Goal: Transaction & Acquisition: Purchase product/service

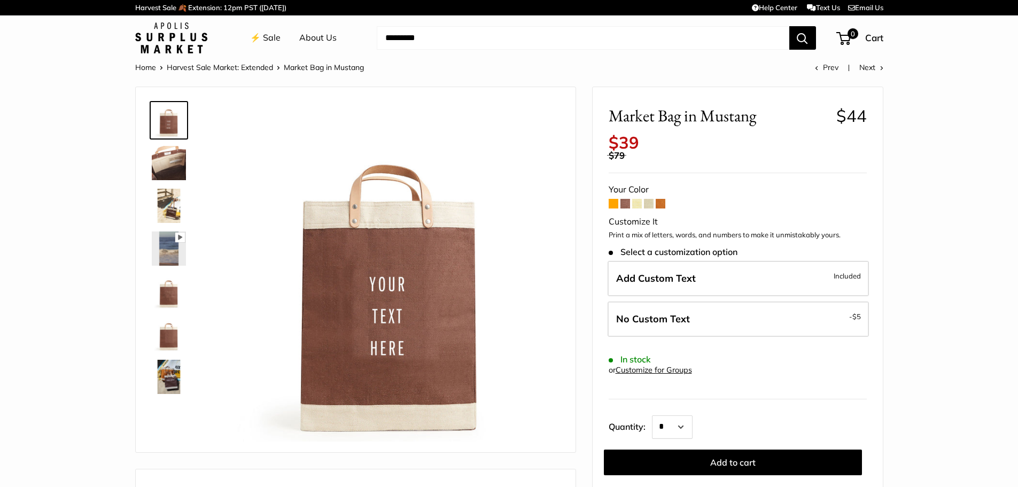
click at [174, 335] on img at bounding box center [169, 334] width 34 height 34
click at [164, 300] on img at bounding box center [169, 291] width 34 height 34
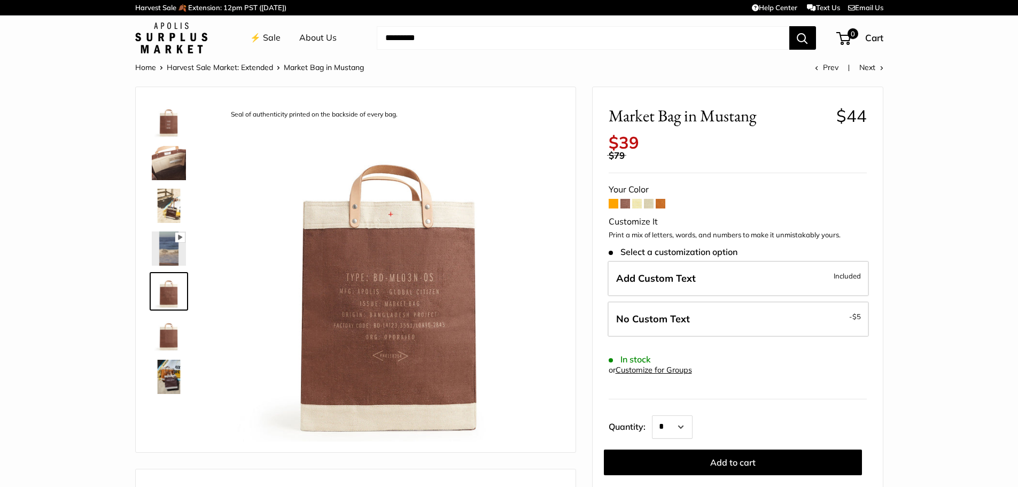
click at [614, 206] on span at bounding box center [614, 204] width 10 height 10
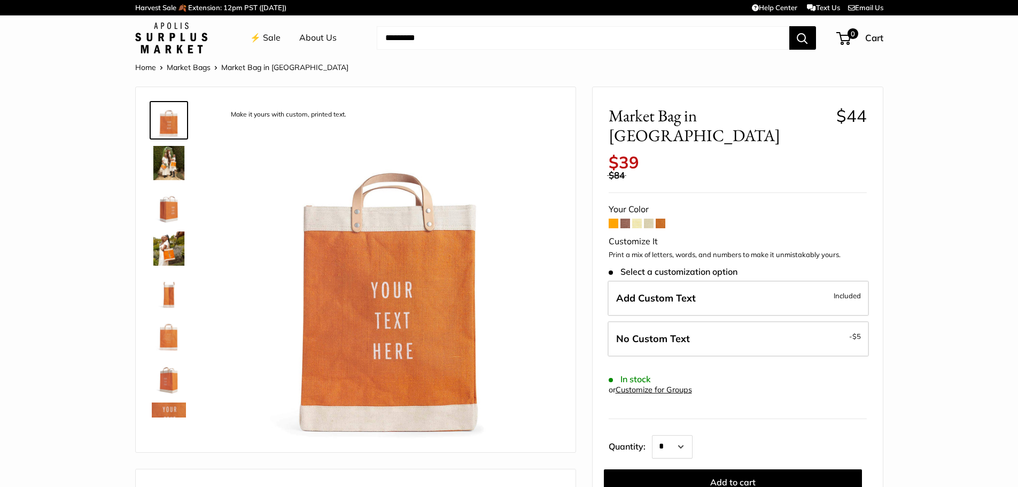
click at [624, 219] on span at bounding box center [626, 224] width 10 height 10
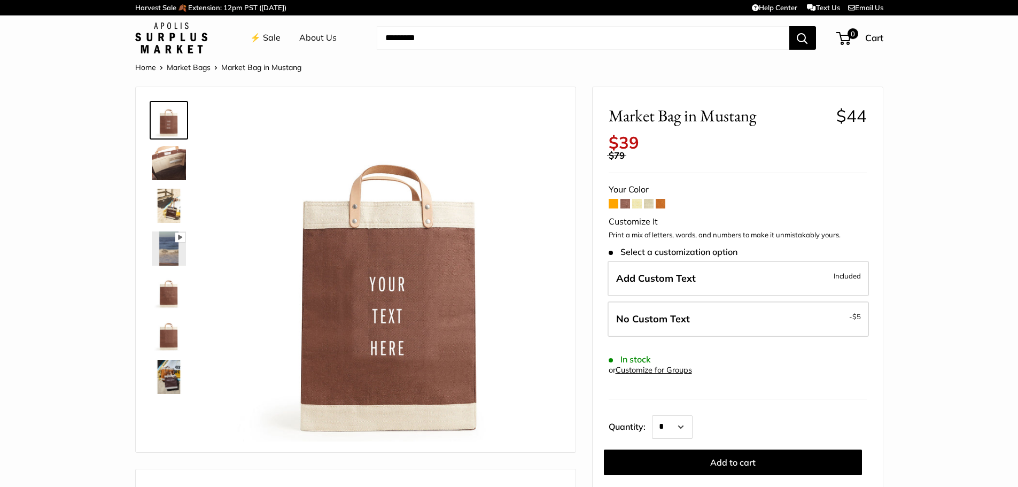
click at [634, 205] on span at bounding box center [637, 204] width 10 height 10
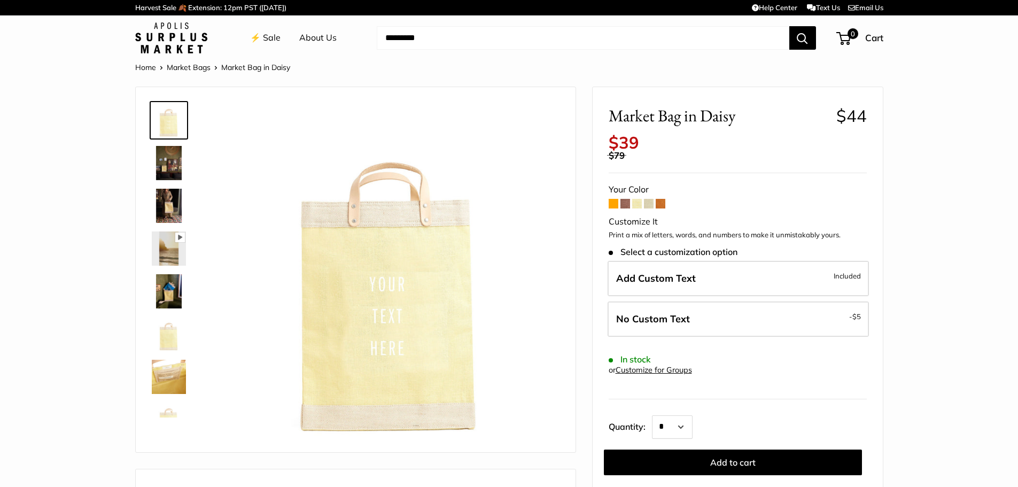
click at [651, 203] on span at bounding box center [649, 204] width 10 height 10
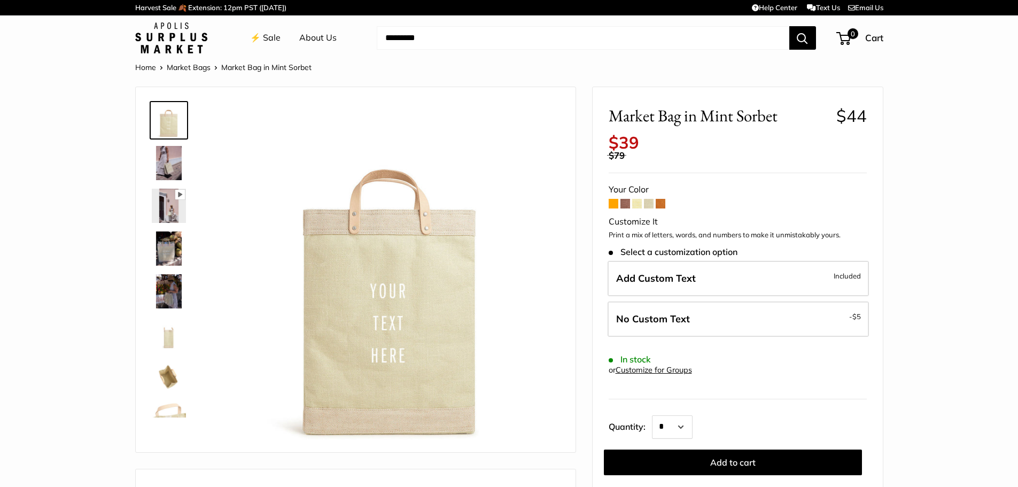
click at [659, 203] on span at bounding box center [661, 204] width 10 height 10
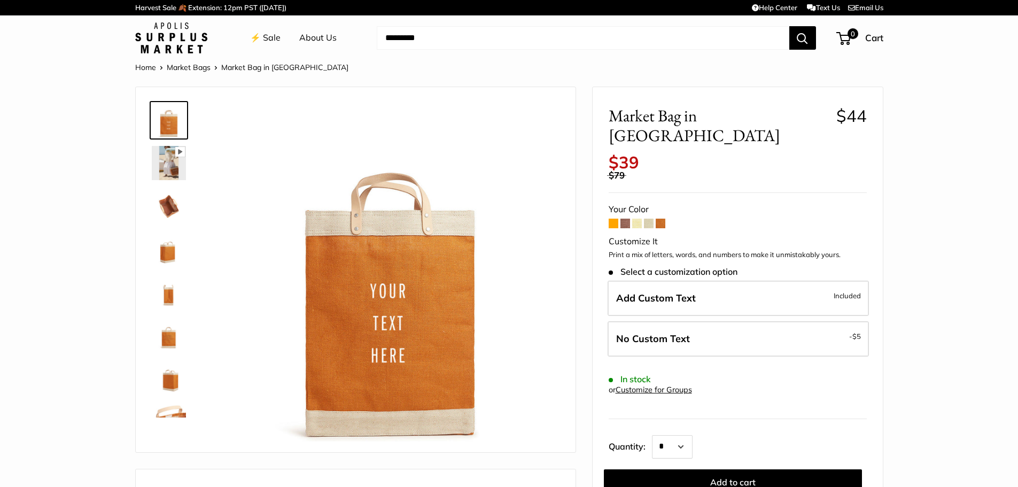
click at [615, 219] on span at bounding box center [614, 224] width 10 height 10
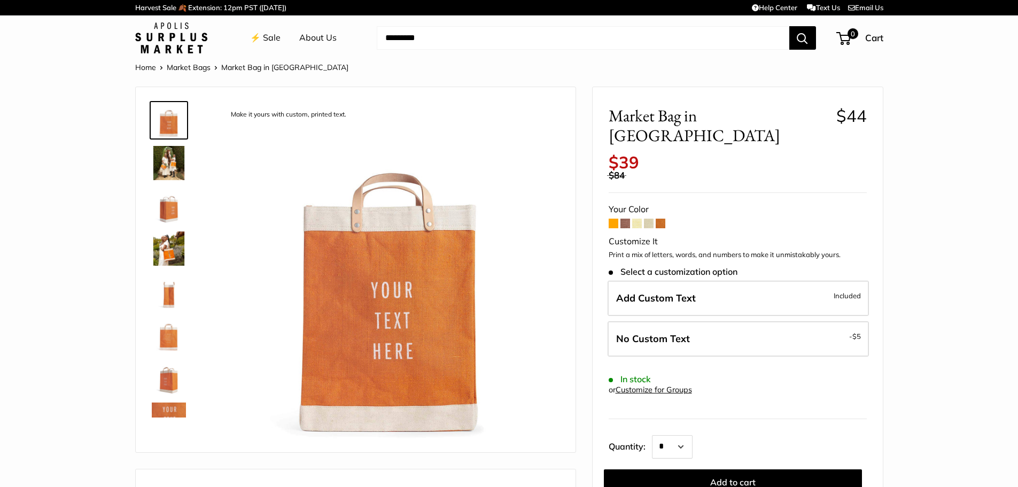
click at [627, 219] on span at bounding box center [626, 224] width 10 height 10
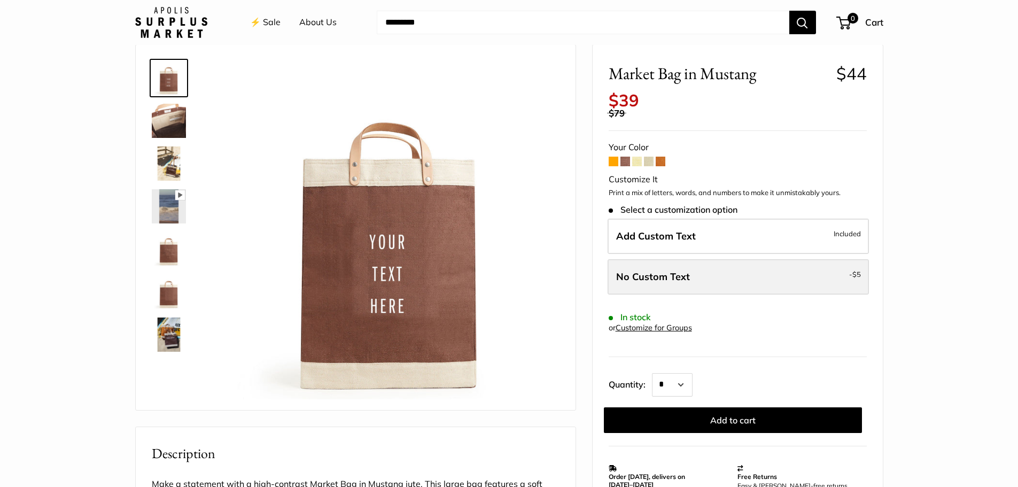
scroll to position [107, 0]
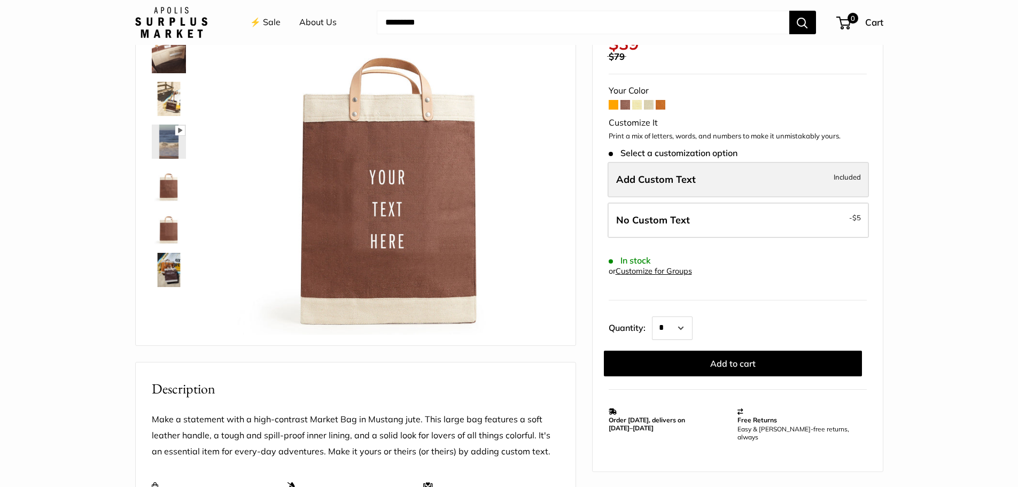
click at [661, 185] on span "Add Custom Text" at bounding box center [656, 179] width 80 height 12
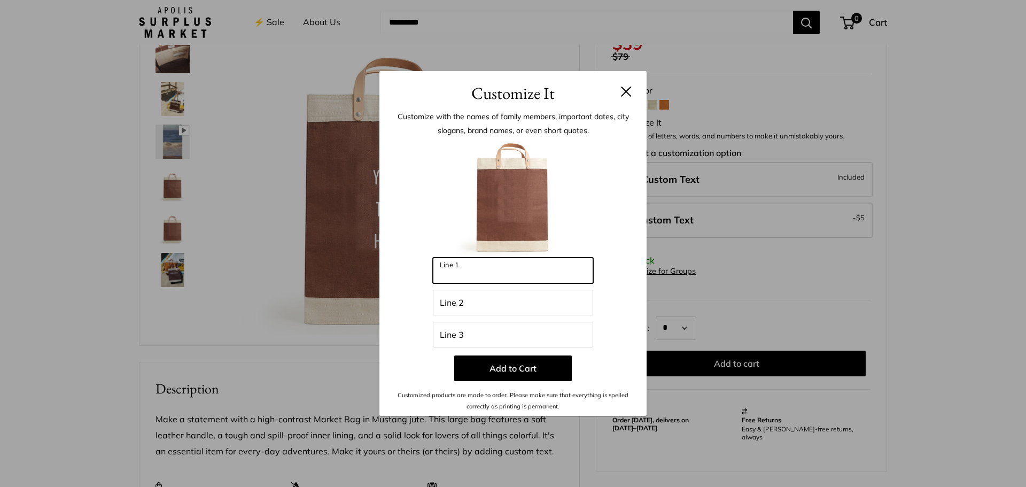
click at [478, 274] on input "Line 1" at bounding box center [513, 271] width 160 height 26
type input "******"
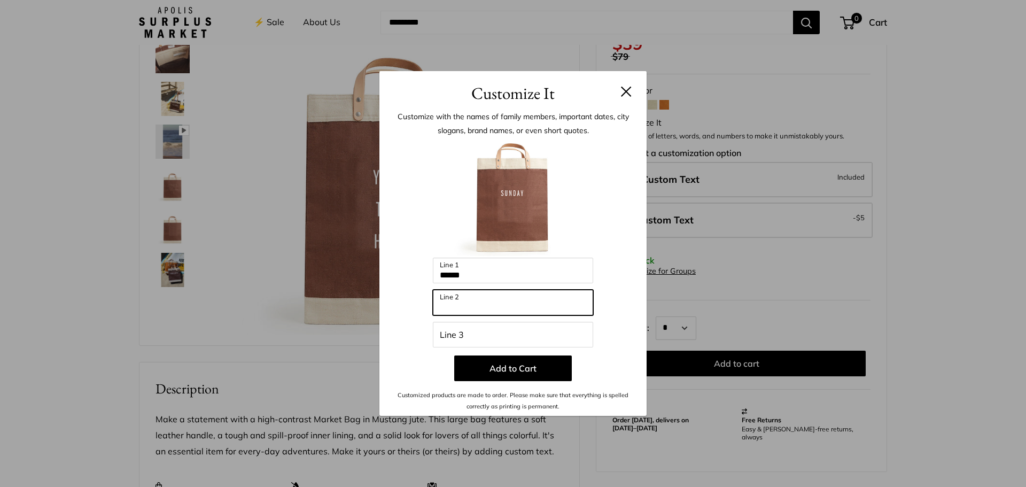
click at [501, 306] on input "Line 2" at bounding box center [513, 303] width 160 height 26
type input "******"
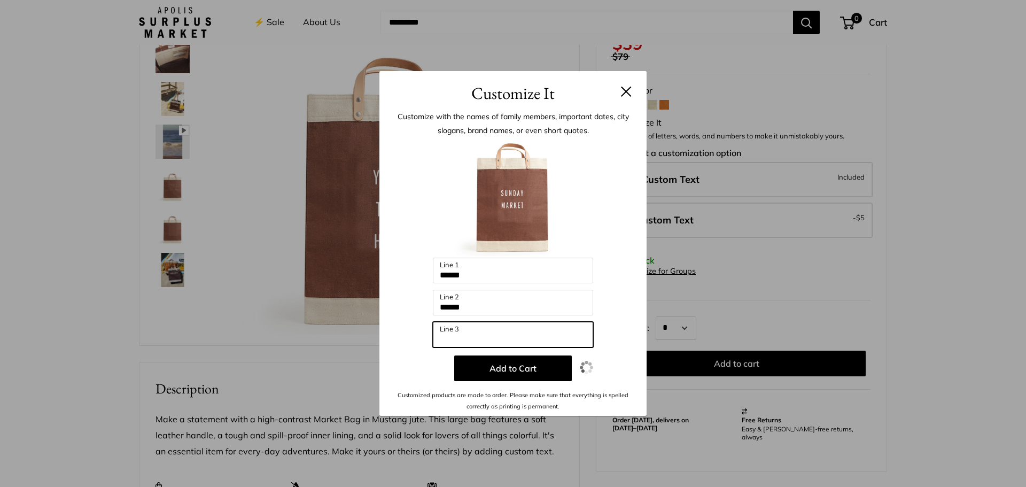
click at [492, 338] on input "Line 3" at bounding box center [513, 335] width 160 height 26
type input "***"
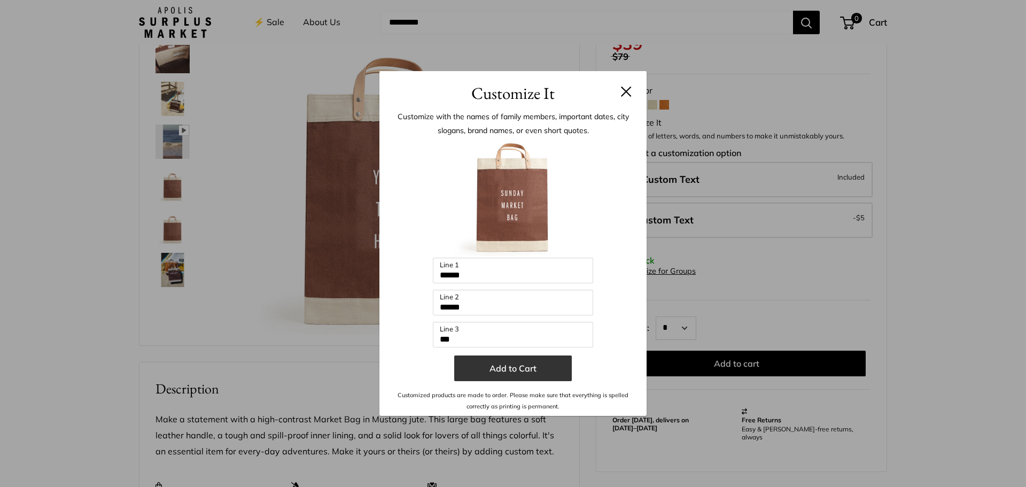
click at [526, 371] on button "Add to Cart" at bounding box center [513, 369] width 118 height 26
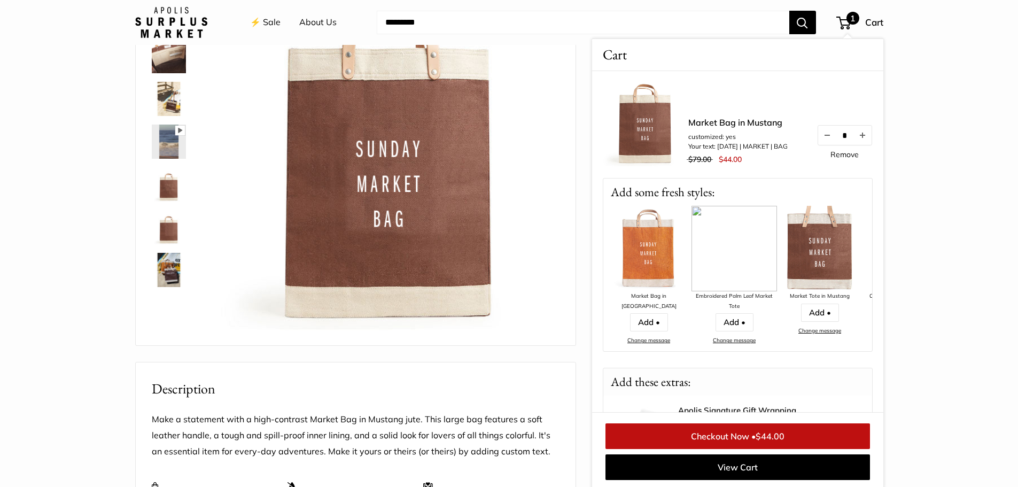
click at [934, 254] on section "Home Market Bags Market Bag in Mustang Pause Play % buffered 00:00 Unmute Mute …" at bounding box center [509, 413] width 1018 height 920
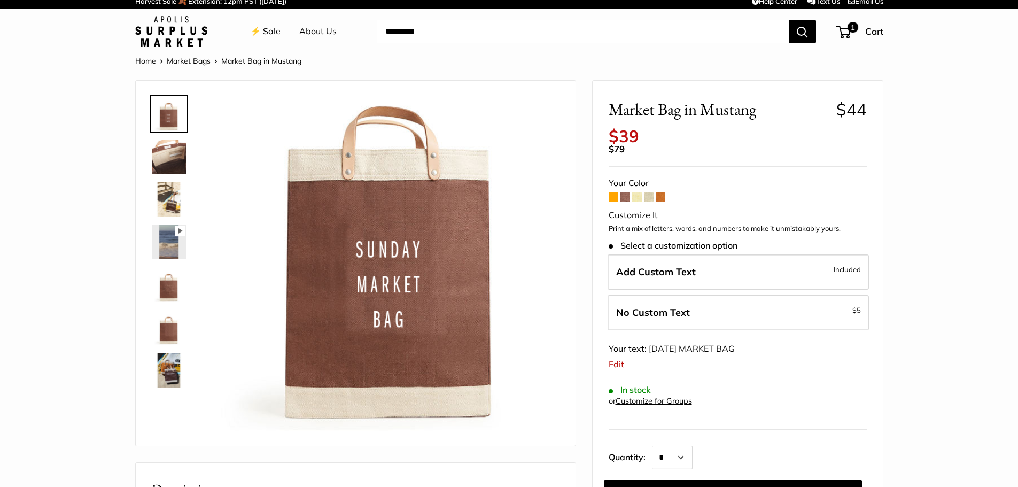
scroll to position [0, 0]
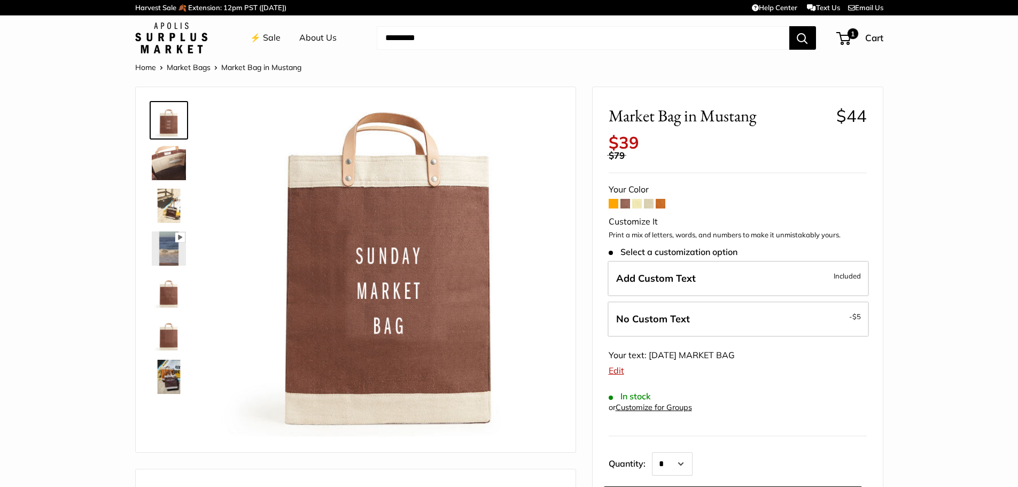
click at [611, 207] on span at bounding box center [614, 204] width 10 height 10
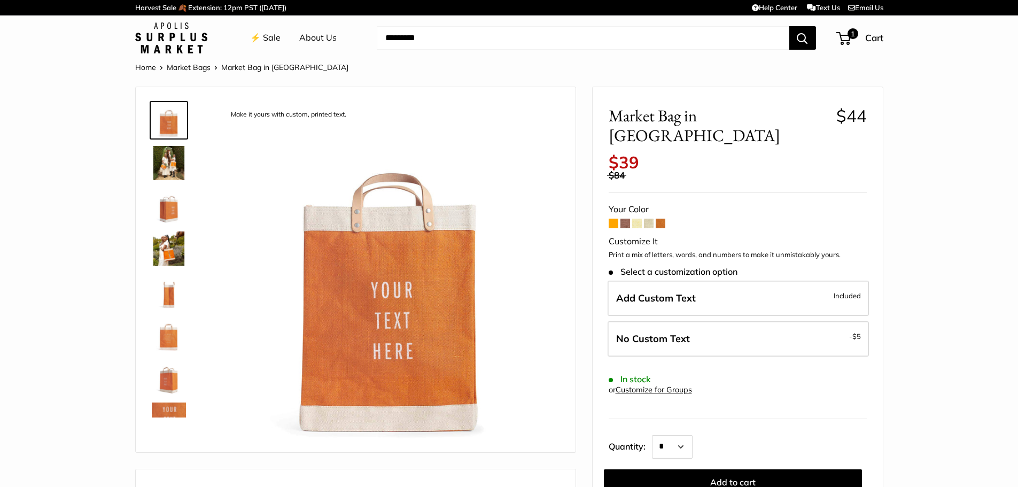
click at [623, 219] on span at bounding box center [626, 224] width 10 height 10
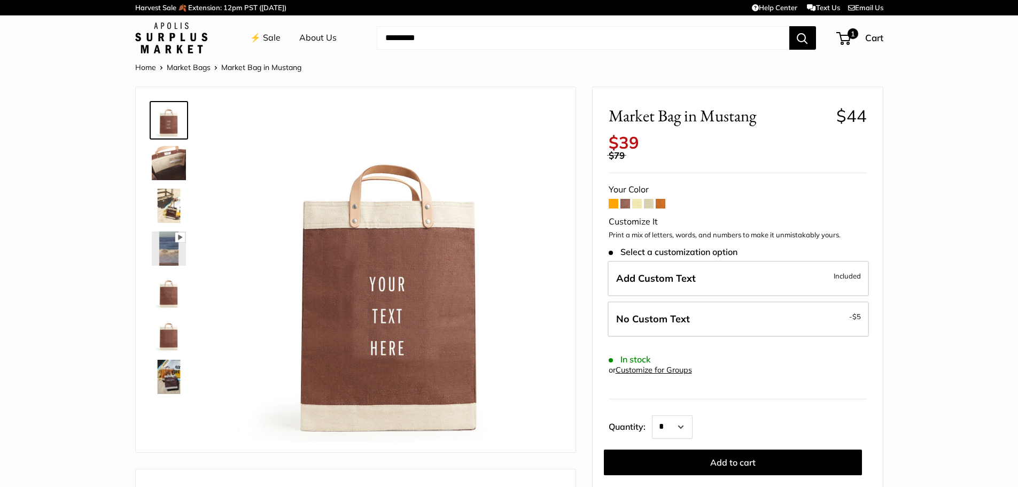
click at [639, 204] on span at bounding box center [637, 204] width 10 height 10
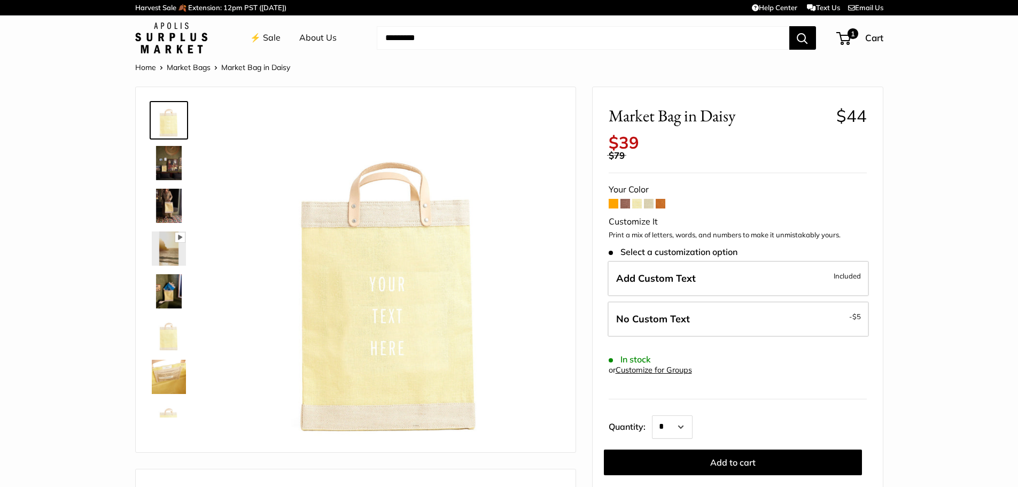
click at [649, 205] on span at bounding box center [649, 204] width 10 height 10
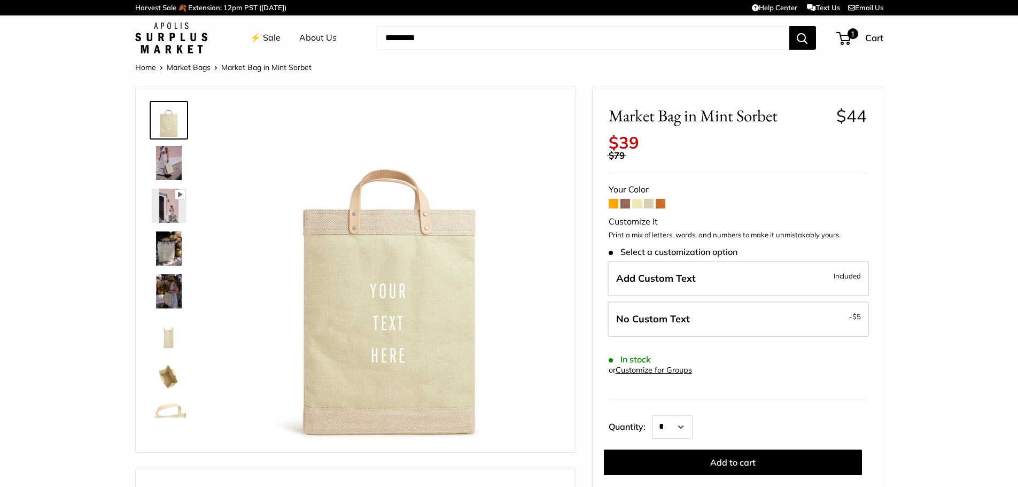
click at [667, 204] on form "Your Color Customize It Print a mix of letters, words, and numbers to make it u…" at bounding box center [738, 328] width 258 height 293
click at [665, 204] on span at bounding box center [661, 204] width 10 height 10
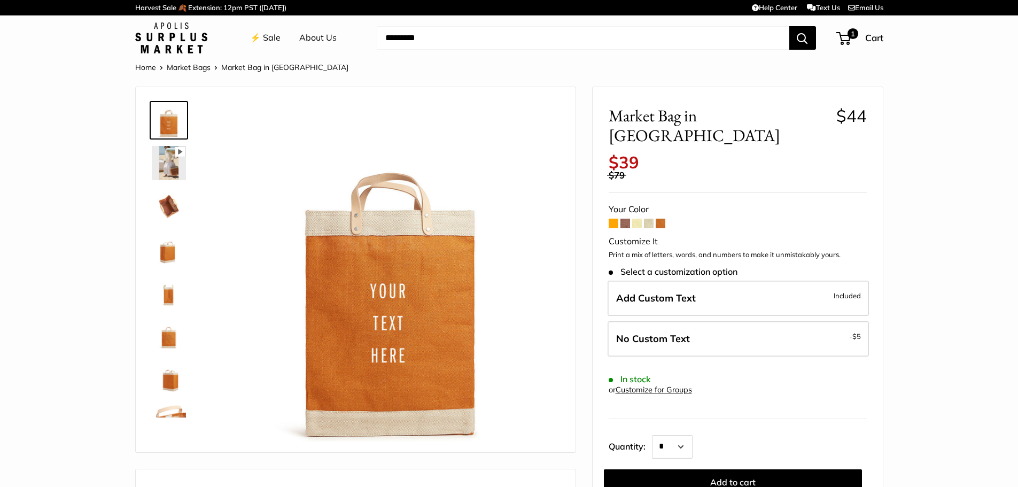
click at [163, 174] on img at bounding box center [169, 163] width 34 height 34
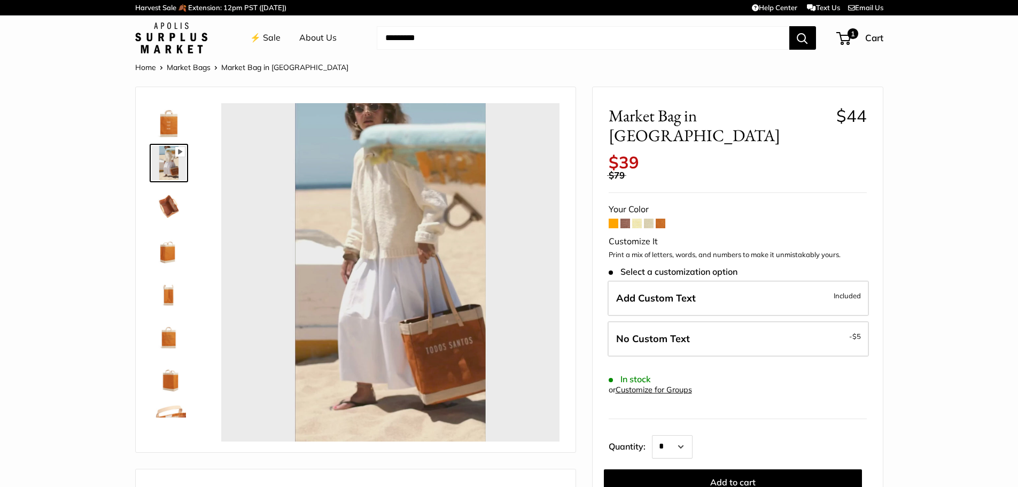
click at [166, 202] on img at bounding box center [169, 206] width 34 height 34
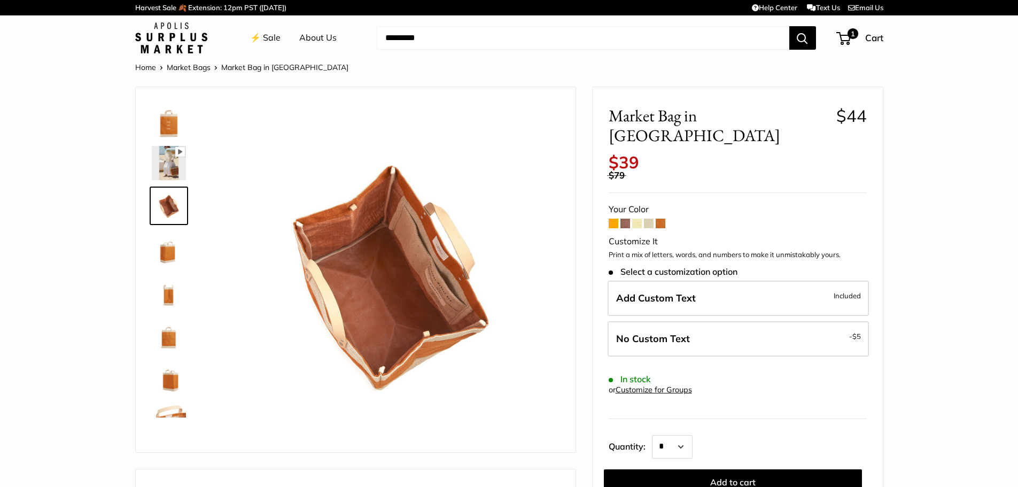
type input "*****"
click at [174, 252] on img at bounding box center [169, 248] width 34 height 34
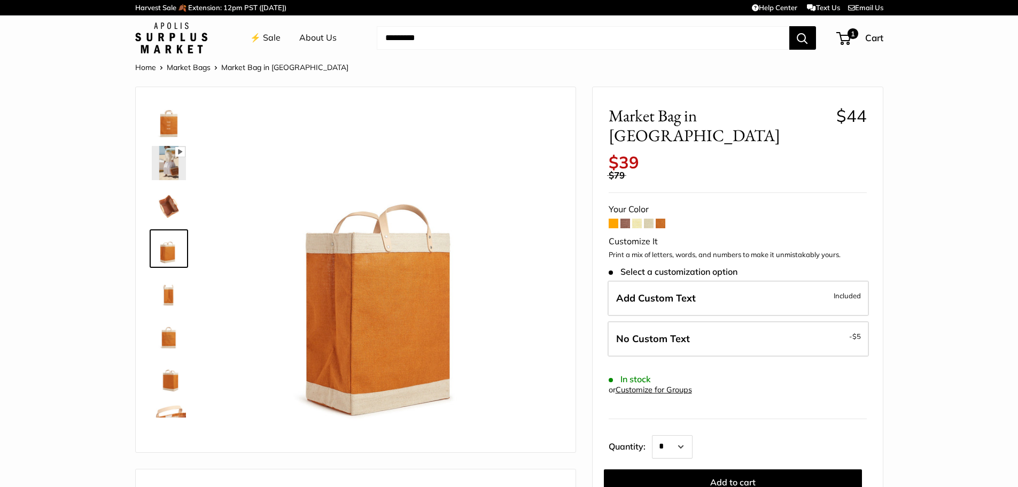
click at [171, 294] on img at bounding box center [169, 291] width 34 height 34
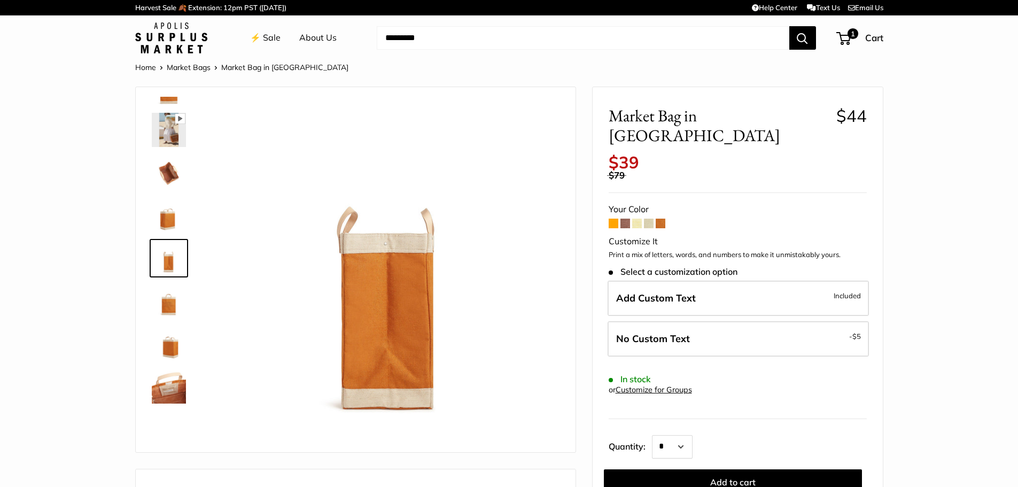
click at [174, 345] on img at bounding box center [169, 344] width 34 height 34
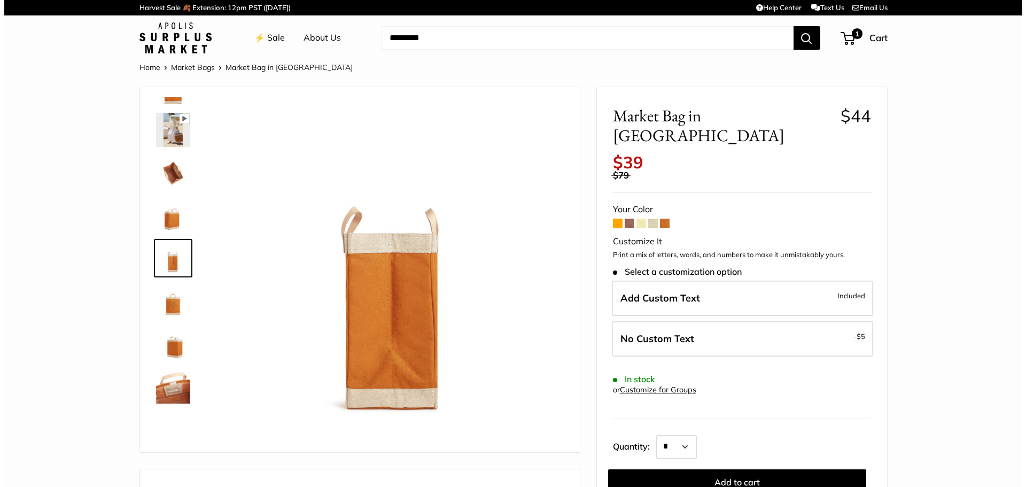
scroll to position [68, 0]
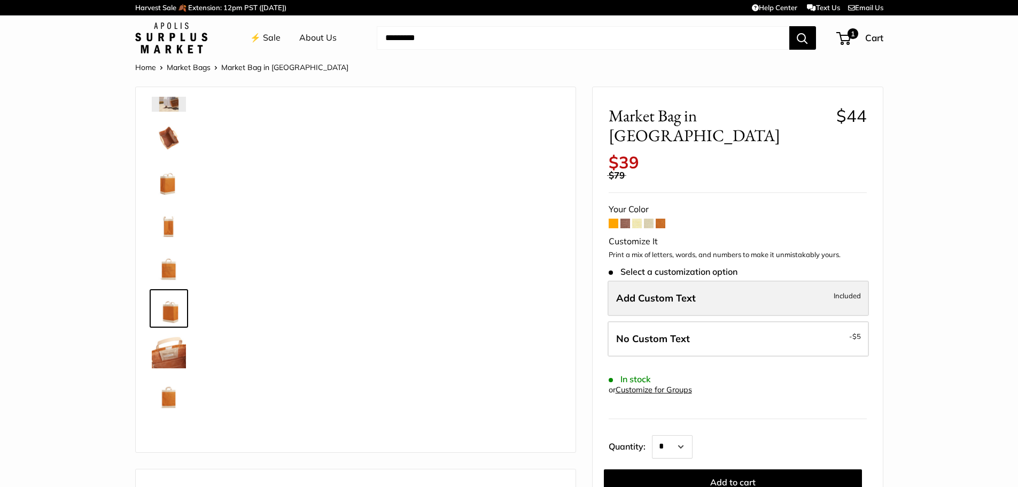
click at [630, 292] on span "Add Custom Text" at bounding box center [656, 298] width 80 height 12
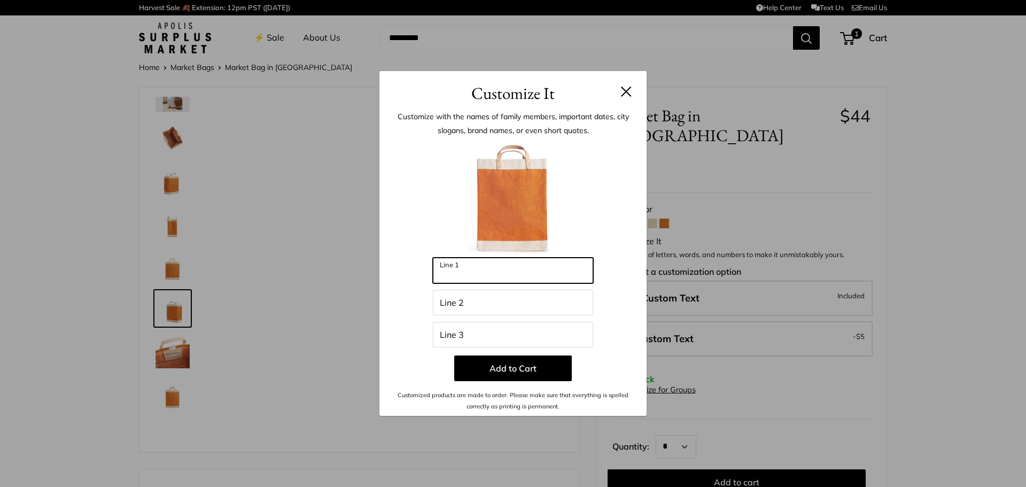
click at [559, 268] on input "Line 1" at bounding box center [513, 271] width 160 height 26
